Goal: Navigation & Orientation: Find specific page/section

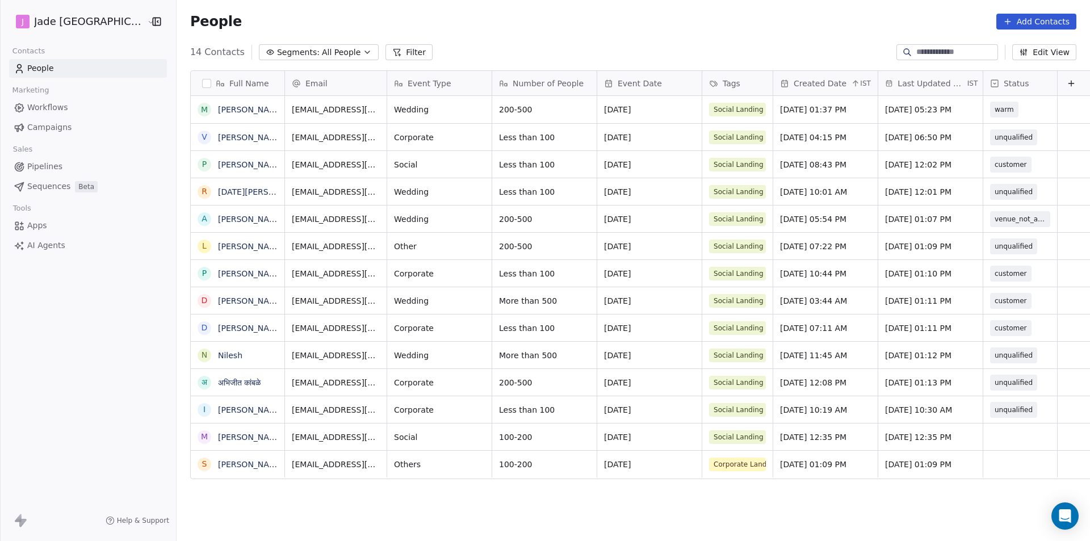
scroll to position [9, 0]
click at [987, 426] on div "grid" at bounding box center [1020, 436] width 74 height 27
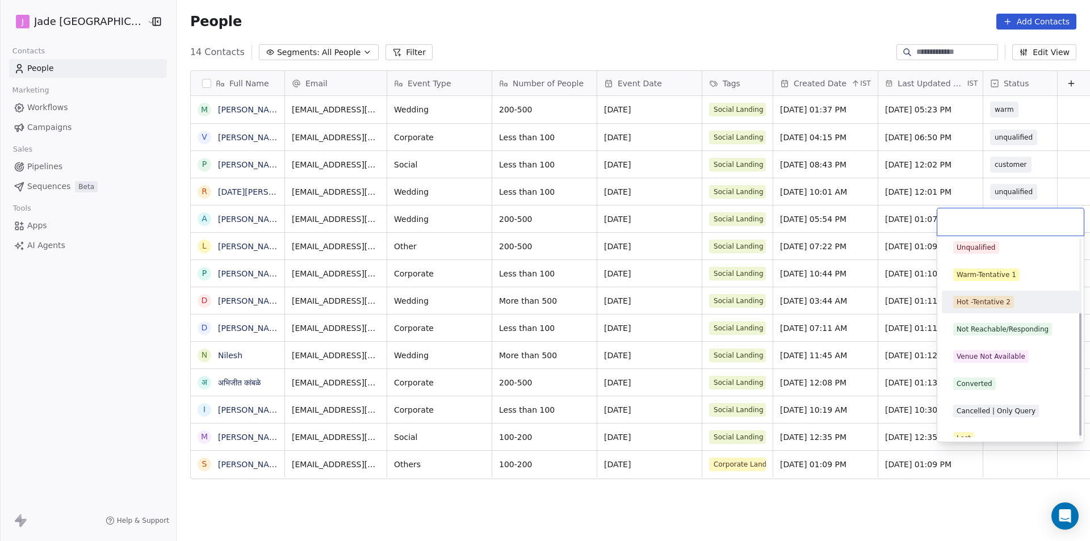
scroll to position [126, 0]
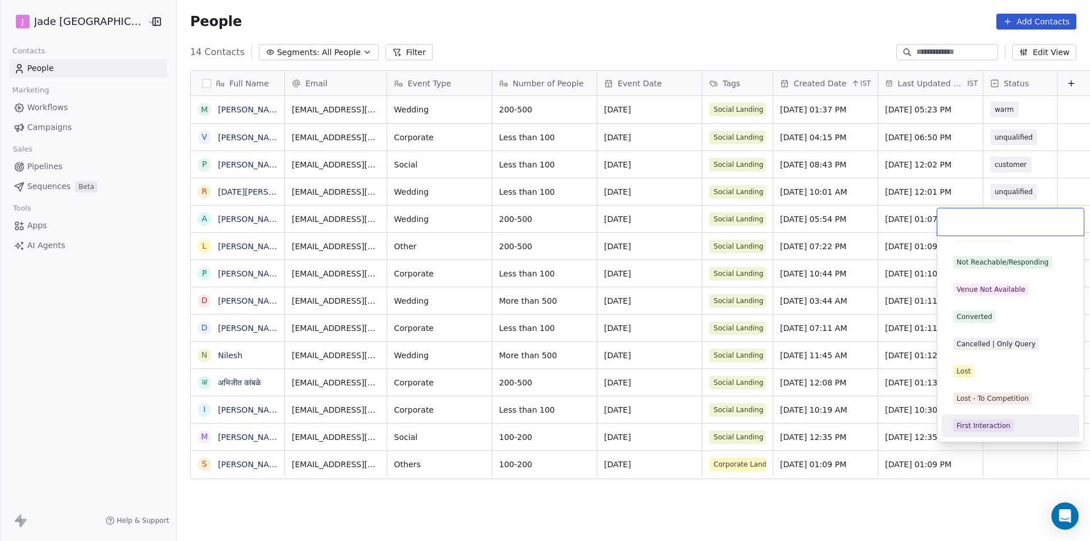
click at [993, 492] on html "[PERSON_NAME] Mumbai Contacts People Marketing Workflows Campaigns Sales Pipeli…" at bounding box center [545, 270] width 1090 height 541
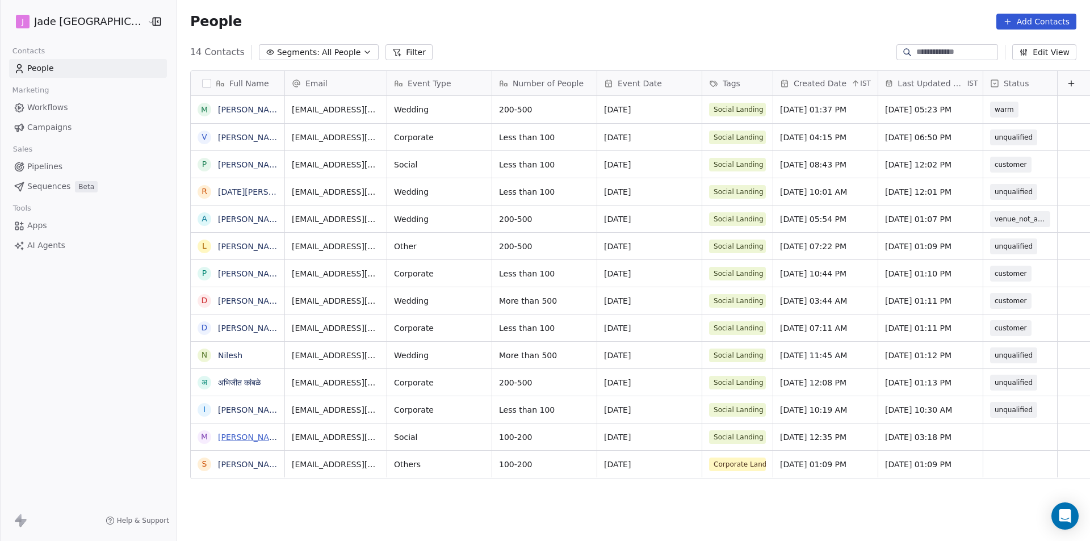
click at [233, 439] on link "[PERSON_NAME]" at bounding box center [251, 437] width 66 height 9
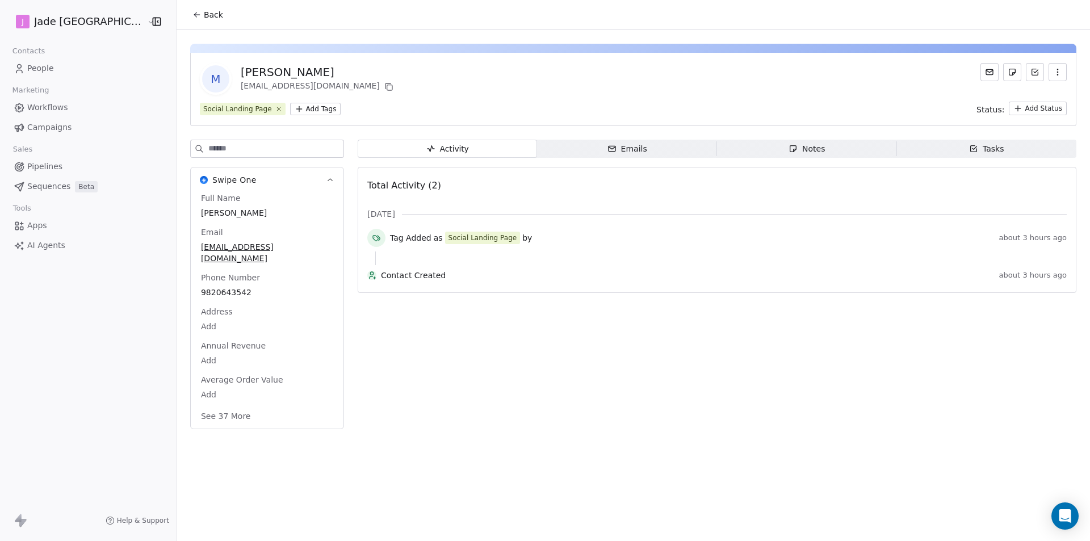
click at [186, 22] on button "Back" at bounding box center [208, 15] width 44 height 20
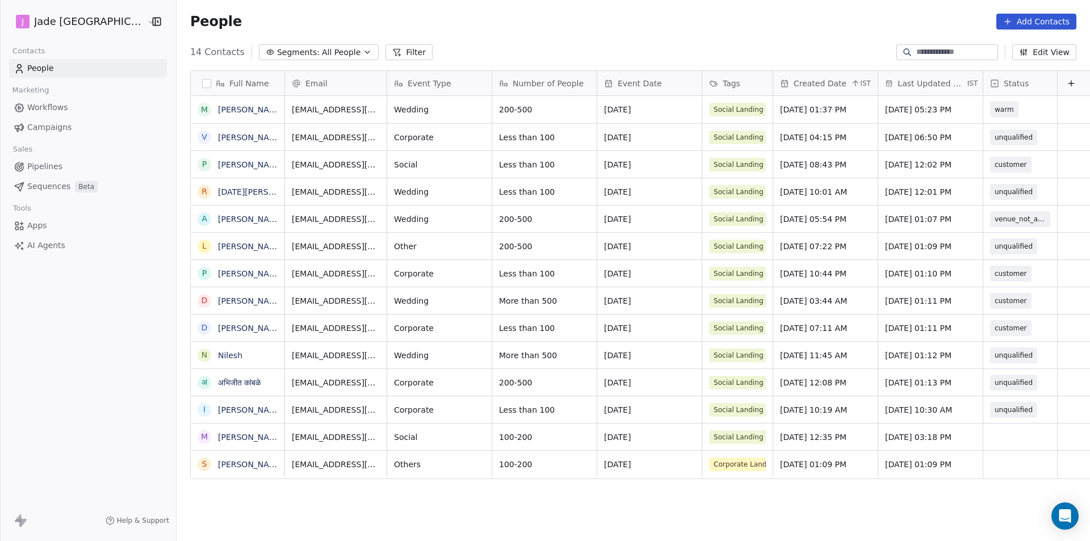
scroll to position [467, 928]
click at [983, 435] on div "grid" at bounding box center [1020, 436] width 74 height 27
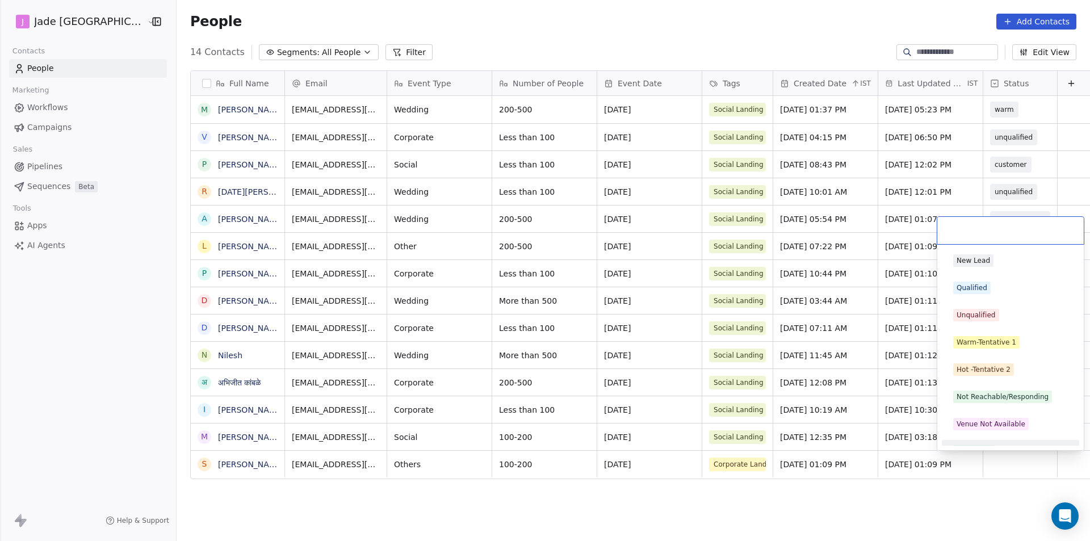
click at [992, 505] on html "[PERSON_NAME] Mumbai Contacts People Marketing Workflows Campaigns Sales Pipeli…" at bounding box center [545, 270] width 1090 height 541
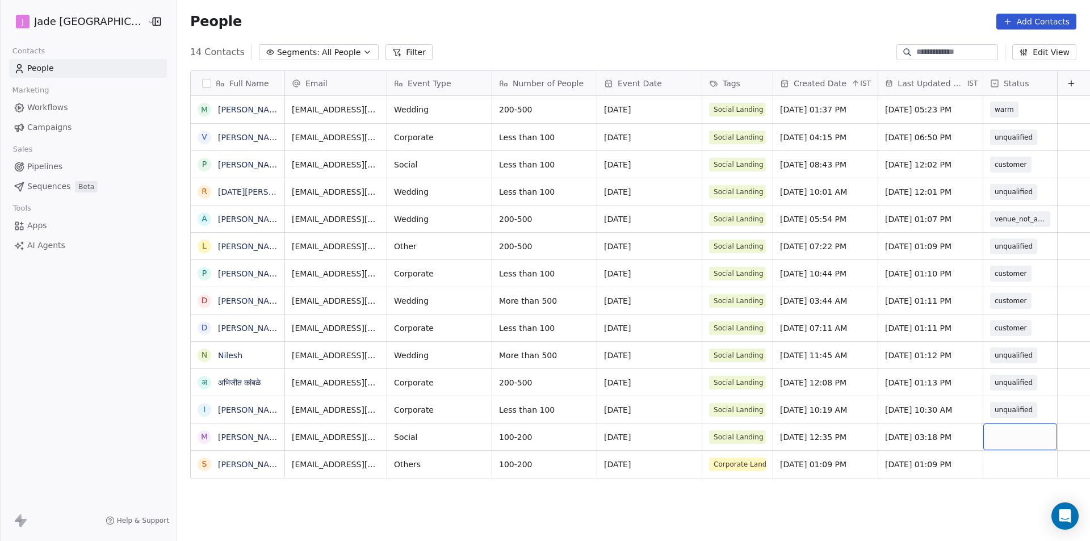
click at [993, 439] on div "grid" at bounding box center [1020, 436] width 74 height 27
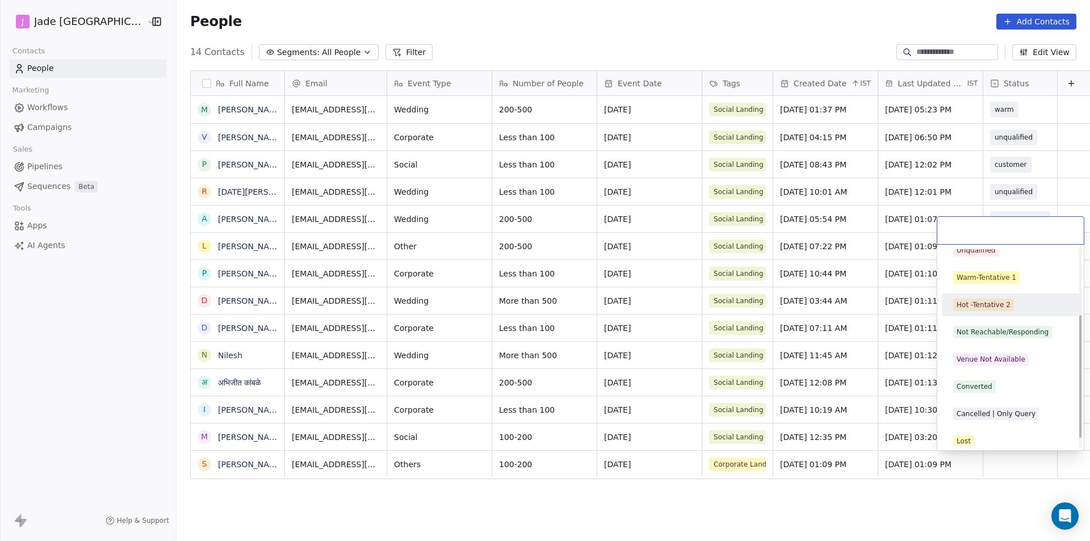
scroll to position [126, 0]
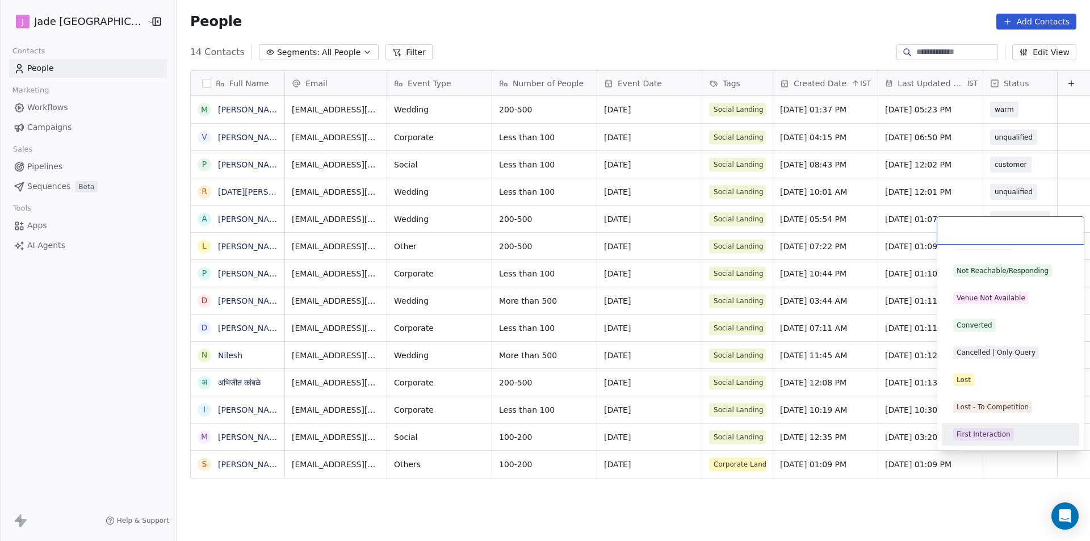
click at [996, 435] on div "First Interaction" at bounding box center [983, 434] width 54 height 10
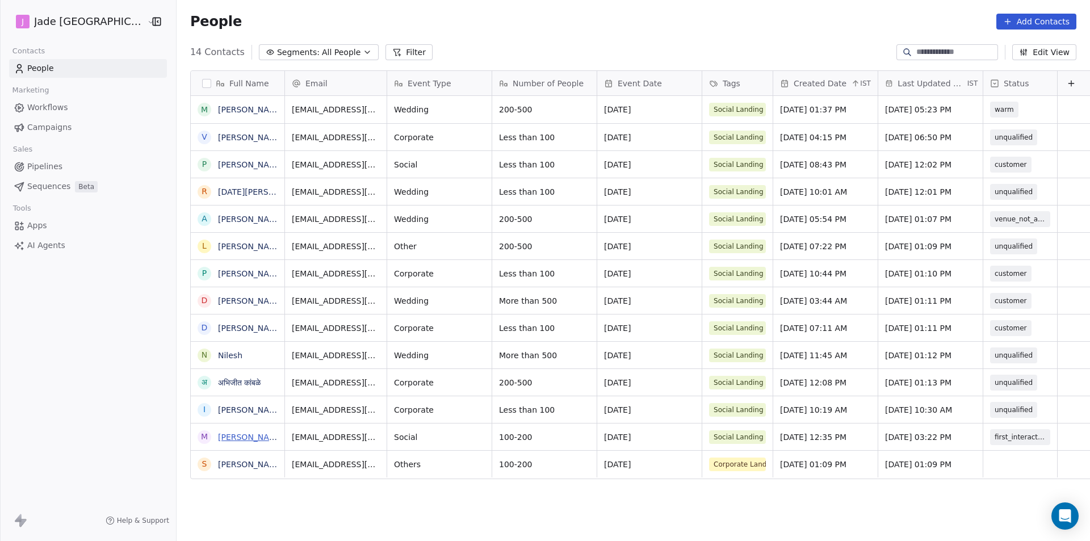
click at [224, 437] on link "[PERSON_NAME]" at bounding box center [251, 437] width 66 height 9
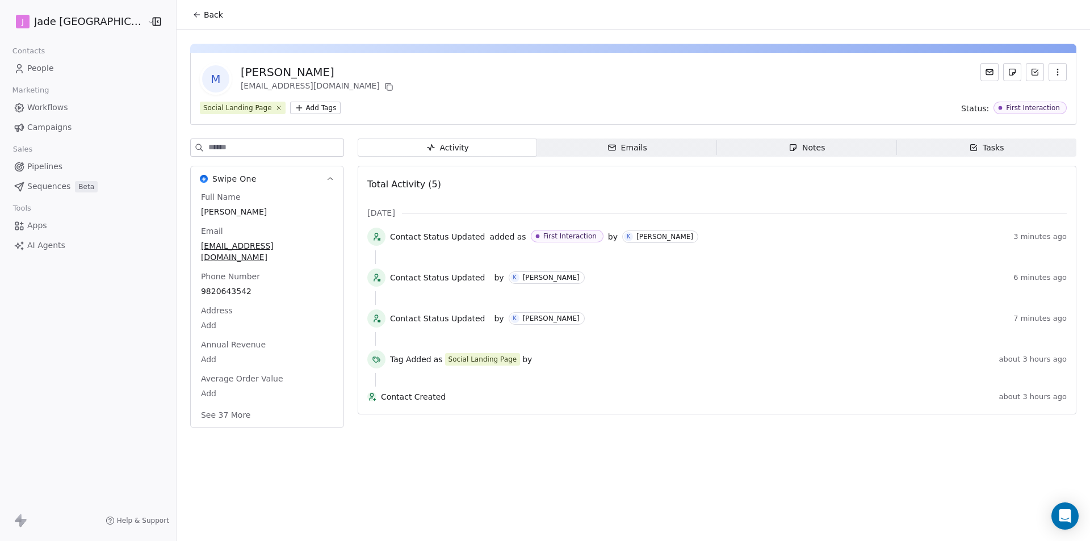
click at [186, 23] on button "Back" at bounding box center [208, 15] width 44 height 20
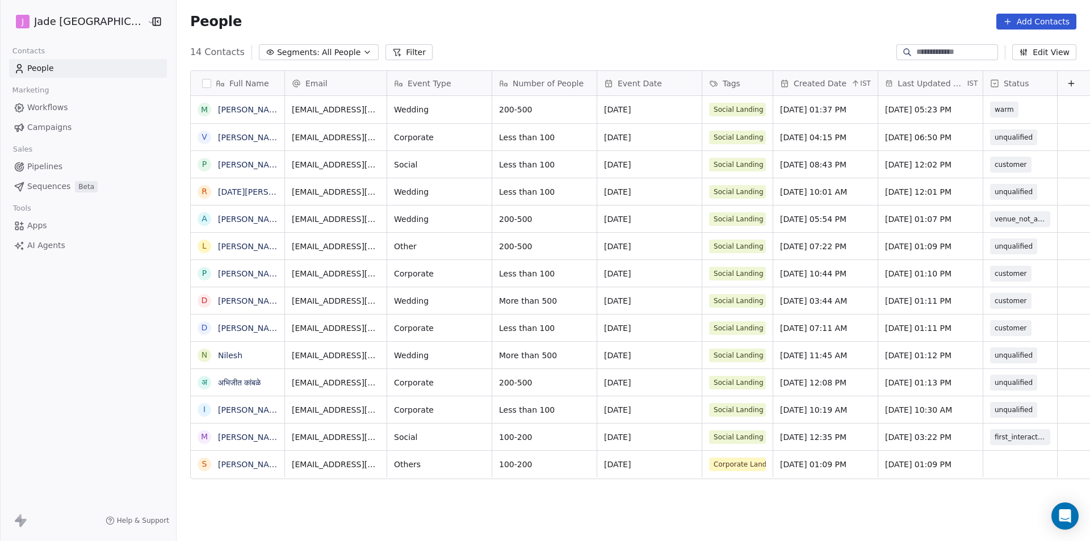
scroll to position [467, 928]
click at [231, 464] on link "[PERSON_NAME]" at bounding box center [251, 464] width 66 height 9
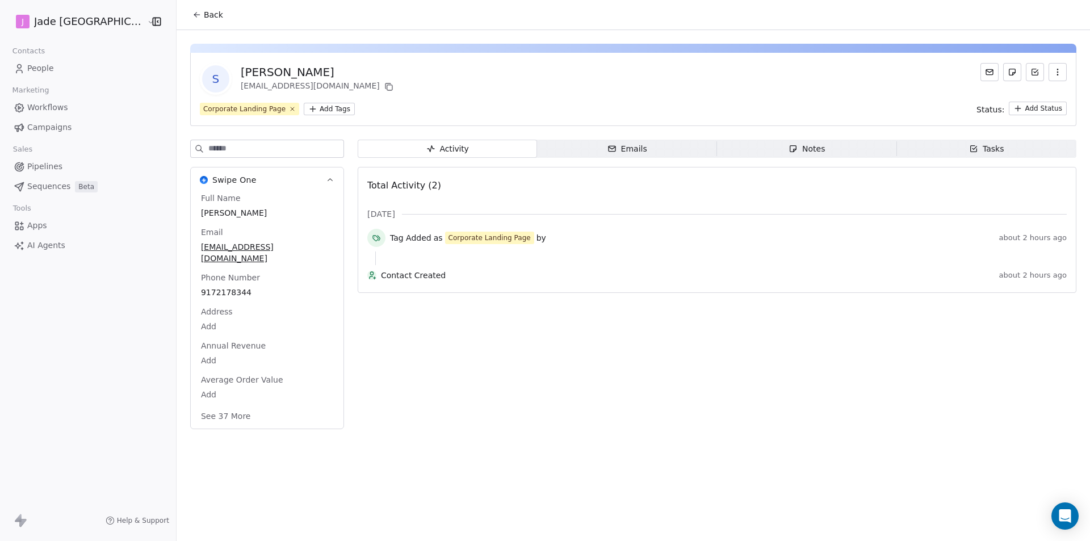
click at [186, 21] on button "Back" at bounding box center [208, 15] width 44 height 20
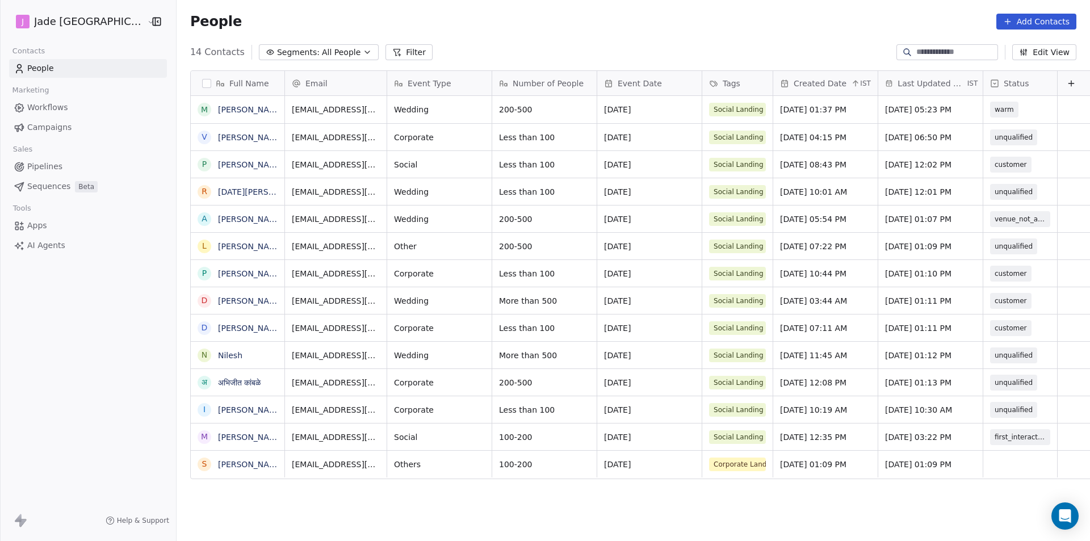
scroll to position [467, 928]
click at [983, 465] on div "grid" at bounding box center [1020, 464] width 74 height 27
